Goal: Transaction & Acquisition: Purchase product/service

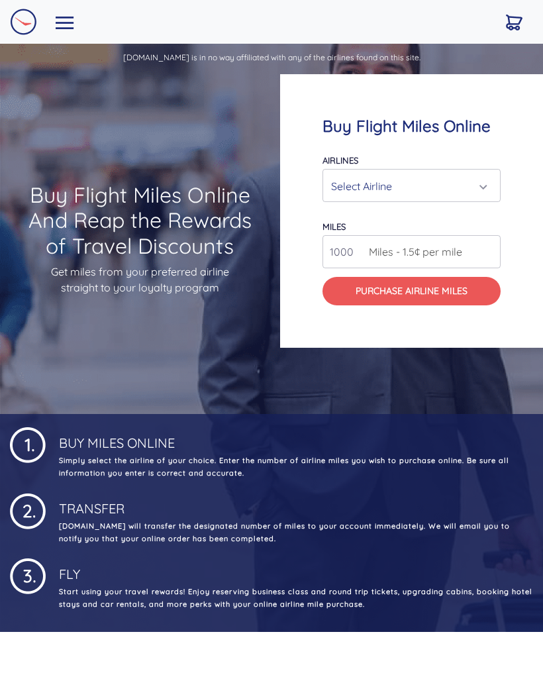
click at [485, 199] on div "Select Airline" at bounding box center [411, 185] width 161 height 25
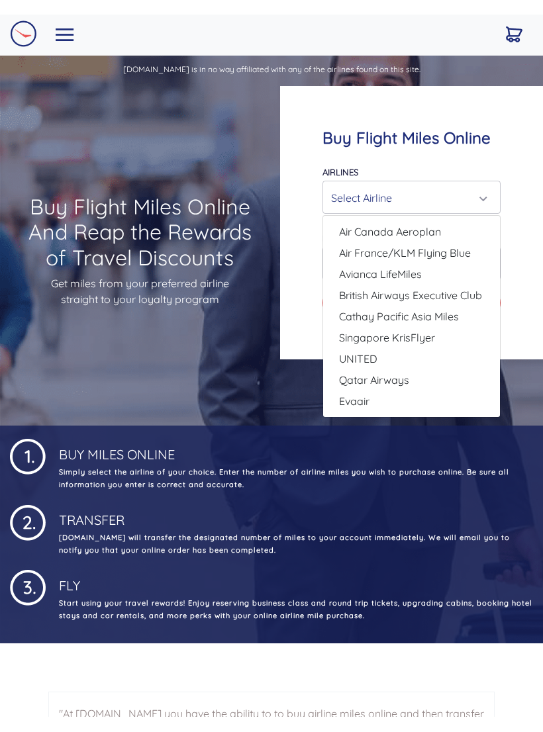
scroll to position [14, 0]
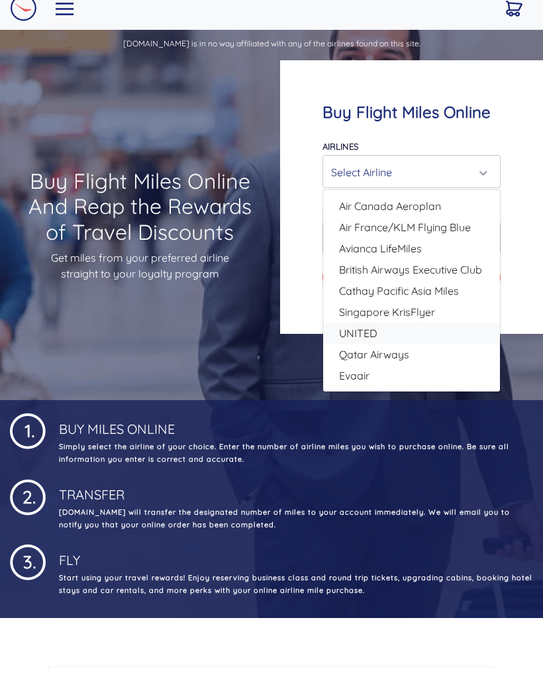
click at [377, 344] on link "UNITED" at bounding box center [411, 332] width 177 height 21
select select "UNITED"
type input "80000"
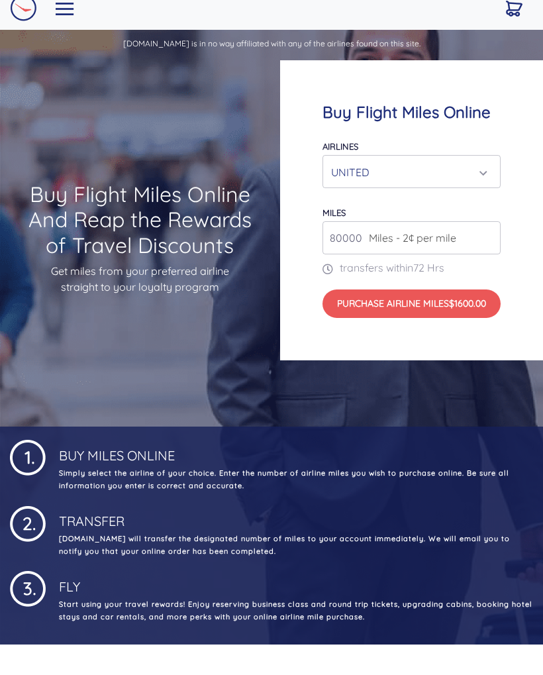
click at [364, 246] on input "80000" at bounding box center [411, 237] width 178 height 33
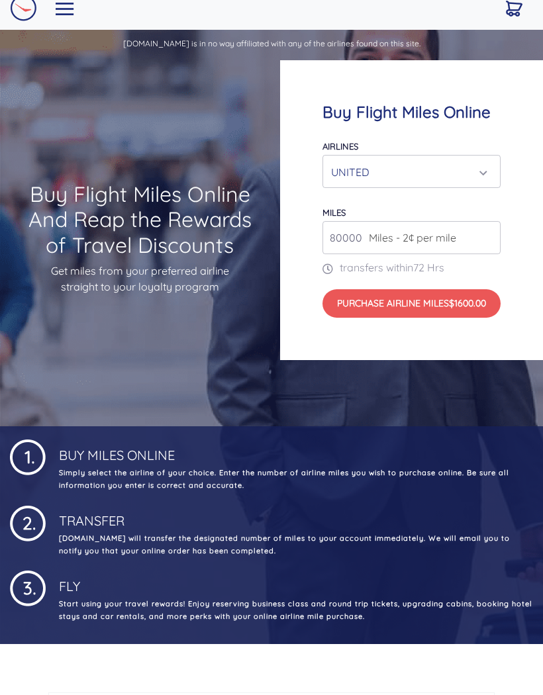
click at [395, 254] on input "80000" at bounding box center [411, 237] width 178 height 33
click at [372, 318] on button "Purchase Airline Miles $40.00" at bounding box center [411, 303] width 178 height 28
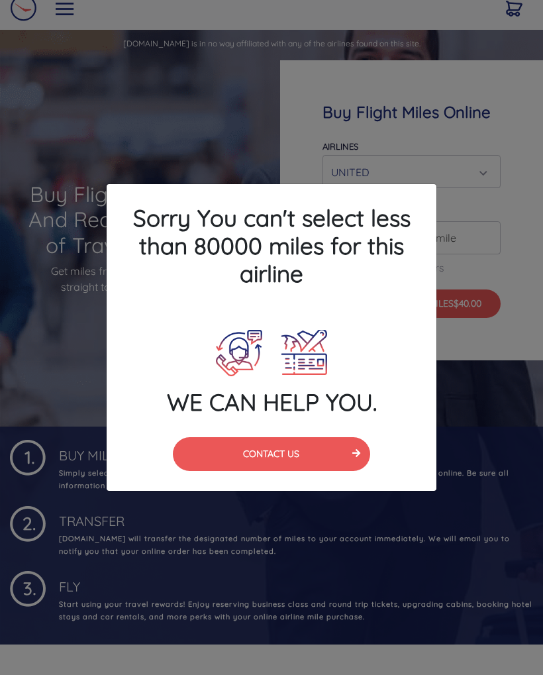
click at [206, 162] on div "Sorry You can't select less than 80000 miles for this airline WE CAN HELP YOU. …" at bounding box center [271, 337] width 543 height 675
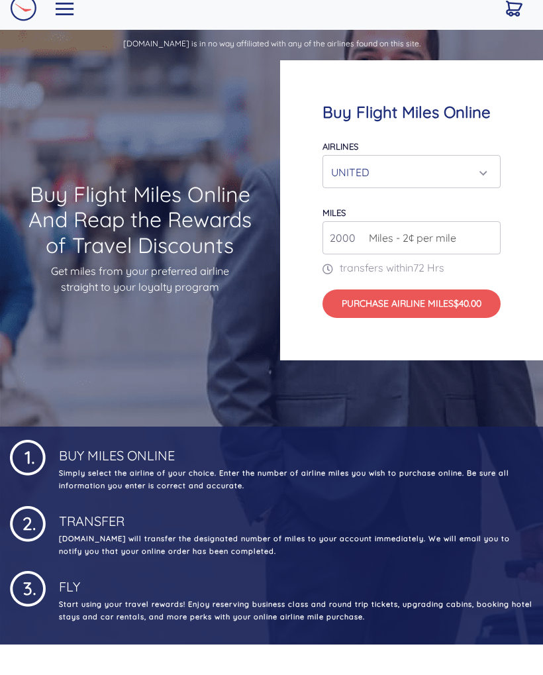
click at [356, 254] on input "2000" at bounding box center [411, 237] width 178 height 33
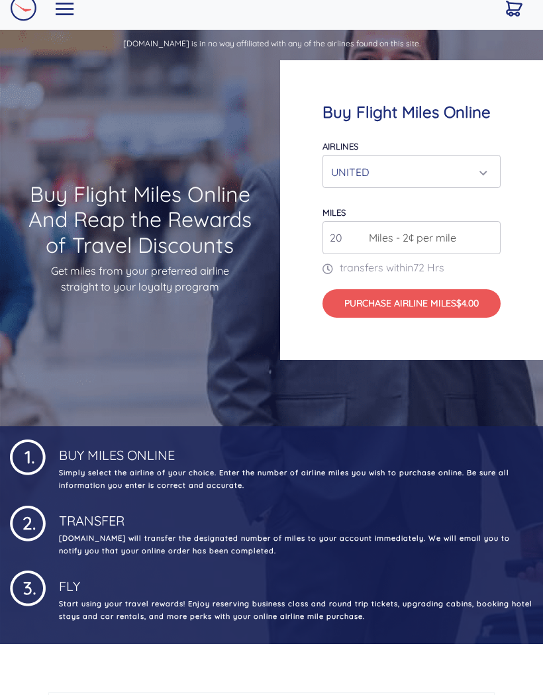
type input "2"
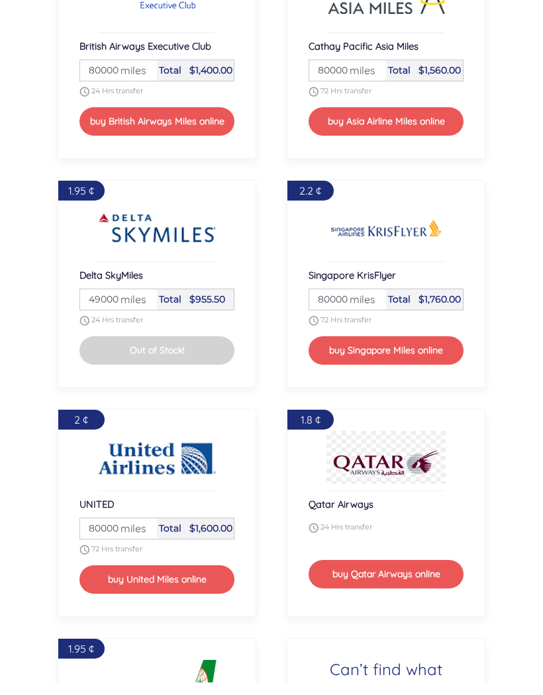
scroll to position [1693, 0]
